Goal: Task Accomplishment & Management: Use online tool/utility

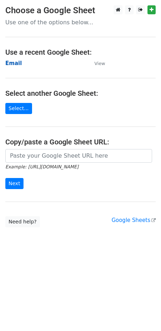
click at [15, 62] on strong "Email" at bounding box center [13, 63] width 16 height 6
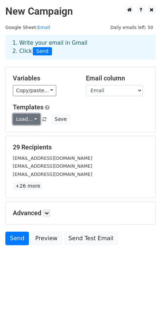
click at [26, 116] on link "Load..." at bounding box center [26, 119] width 27 height 11
click at [25, 131] on link "FCA" at bounding box center [41, 135] width 56 height 11
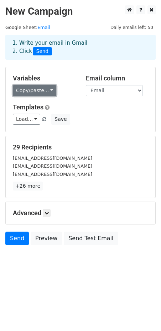
click at [25, 91] on link "Copy/paste..." at bounding box center [35, 90] width 44 height 11
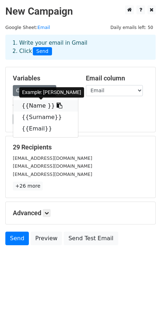
click at [31, 107] on link "{{Name }}" at bounding box center [45, 105] width 65 height 11
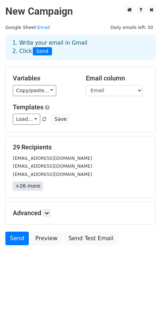
click at [25, 186] on link "+26 more" at bounding box center [28, 185] width 30 height 9
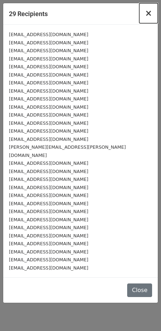
click at [146, 16] on span "×" at bounding box center [148, 13] width 7 height 10
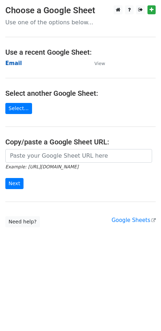
click at [6, 62] on strong "Email" at bounding box center [13, 63] width 16 height 6
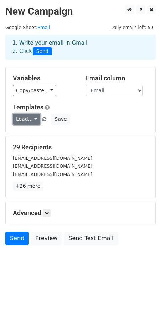
click at [28, 119] on link "Load..." at bounding box center [26, 119] width 27 height 11
click at [27, 131] on link "FCA" at bounding box center [41, 135] width 56 height 11
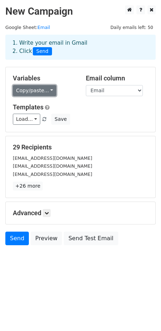
click at [30, 87] on link "Copy/paste..." at bounding box center [35, 90] width 44 height 11
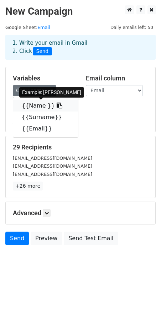
click at [35, 105] on link "{{Name }}" at bounding box center [45, 105] width 65 height 11
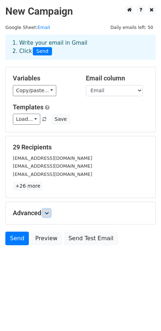
click at [46, 216] on link at bounding box center [47, 213] width 8 height 8
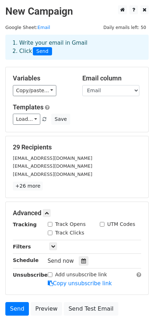
click at [49, 224] on input "Track Opens" at bounding box center [50, 224] width 5 height 5
checkbox input "true"
click at [14, 308] on link "Send" at bounding box center [17, 309] width 24 height 14
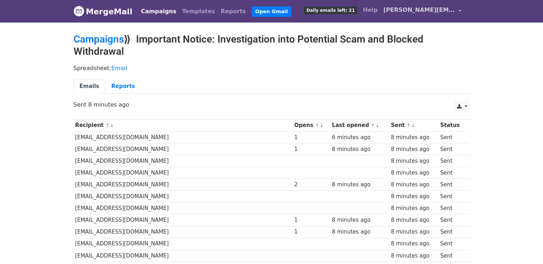
click at [452, 7] on span "[PERSON_NAME][EMAIL_ADDRESS][PERSON_NAME][DOMAIN_NAME]" at bounding box center [419, 10] width 71 height 9
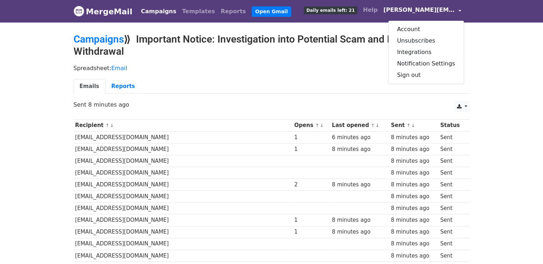
click at [351, 62] on div "Spreadsheet: Email Emails Reports" at bounding box center [271, 81] width 407 height 40
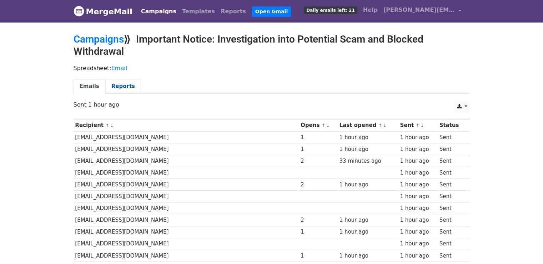
click at [115, 87] on link "Reports" at bounding box center [123, 86] width 36 height 15
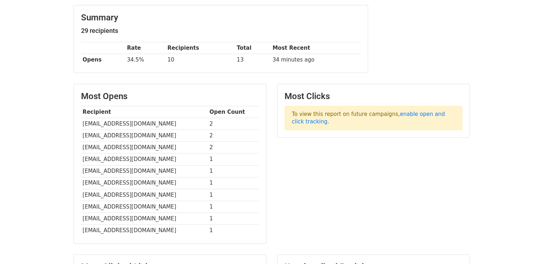
scroll to position [64, 0]
